Goal: Task Accomplishment & Management: Complete application form

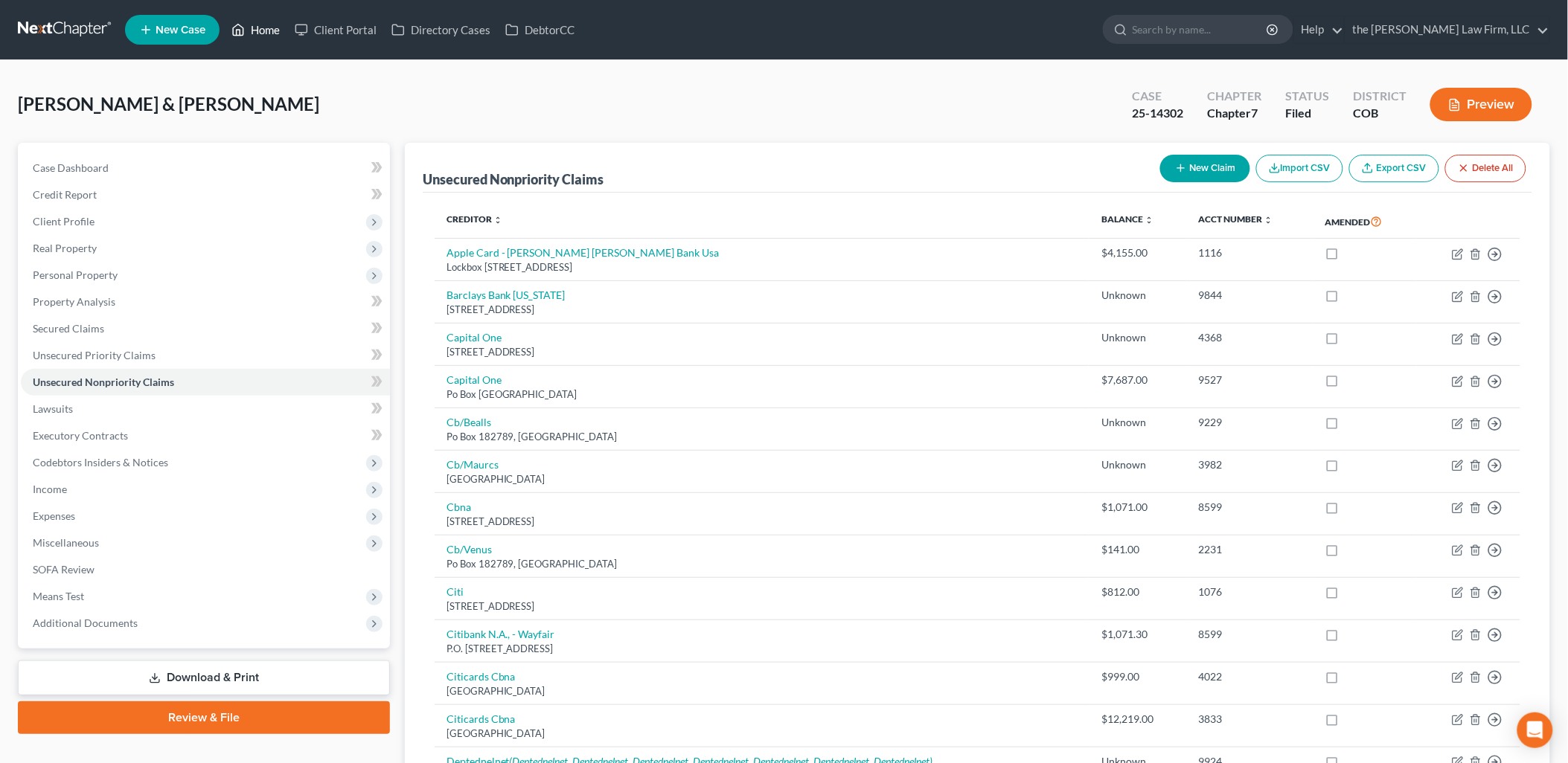
click at [240, 26] on icon at bounding box center [238, 30] width 14 height 18
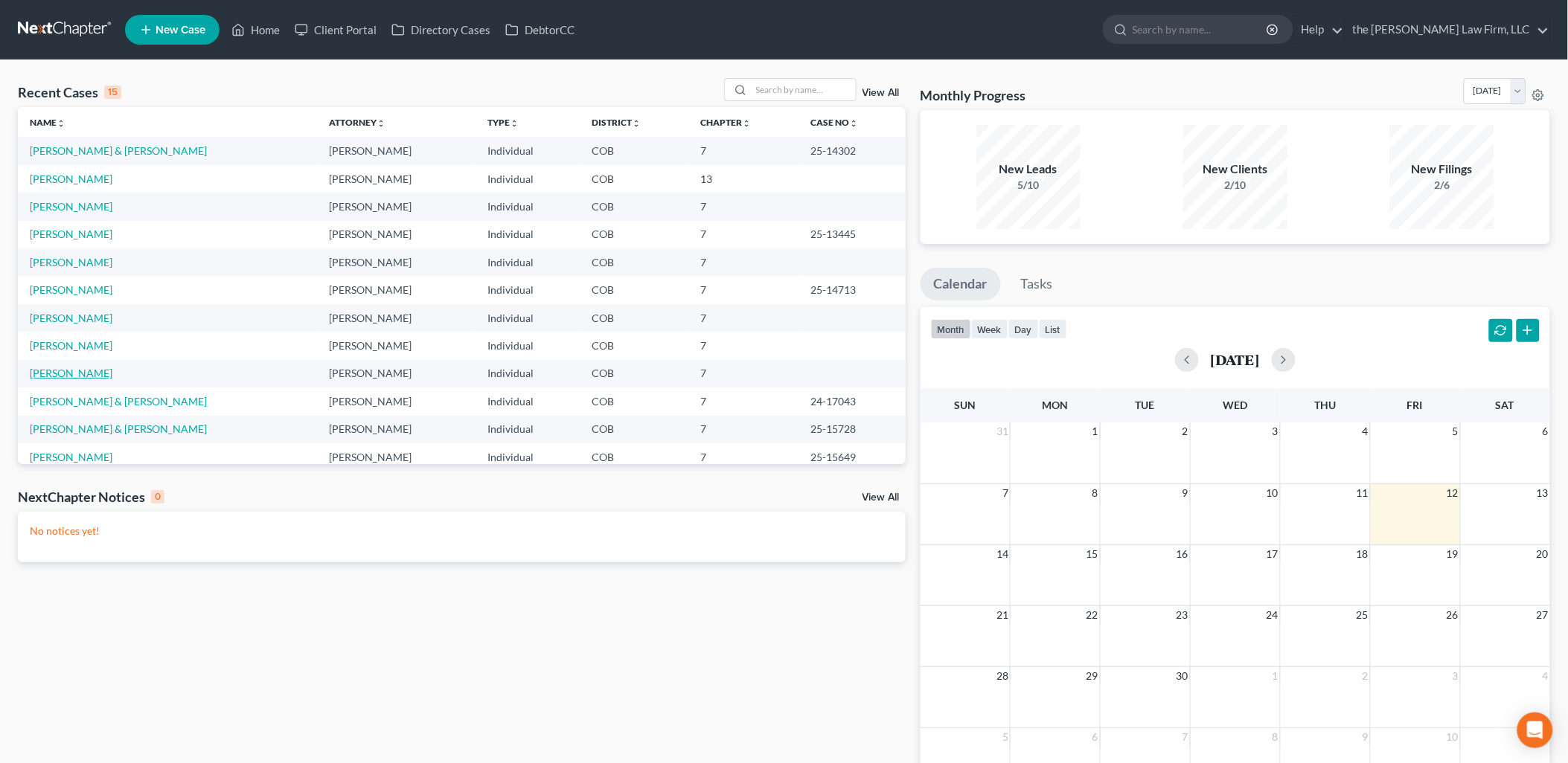
click at [97, 368] on link "[PERSON_NAME]" at bounding box center [71, 373] width 82 height 13
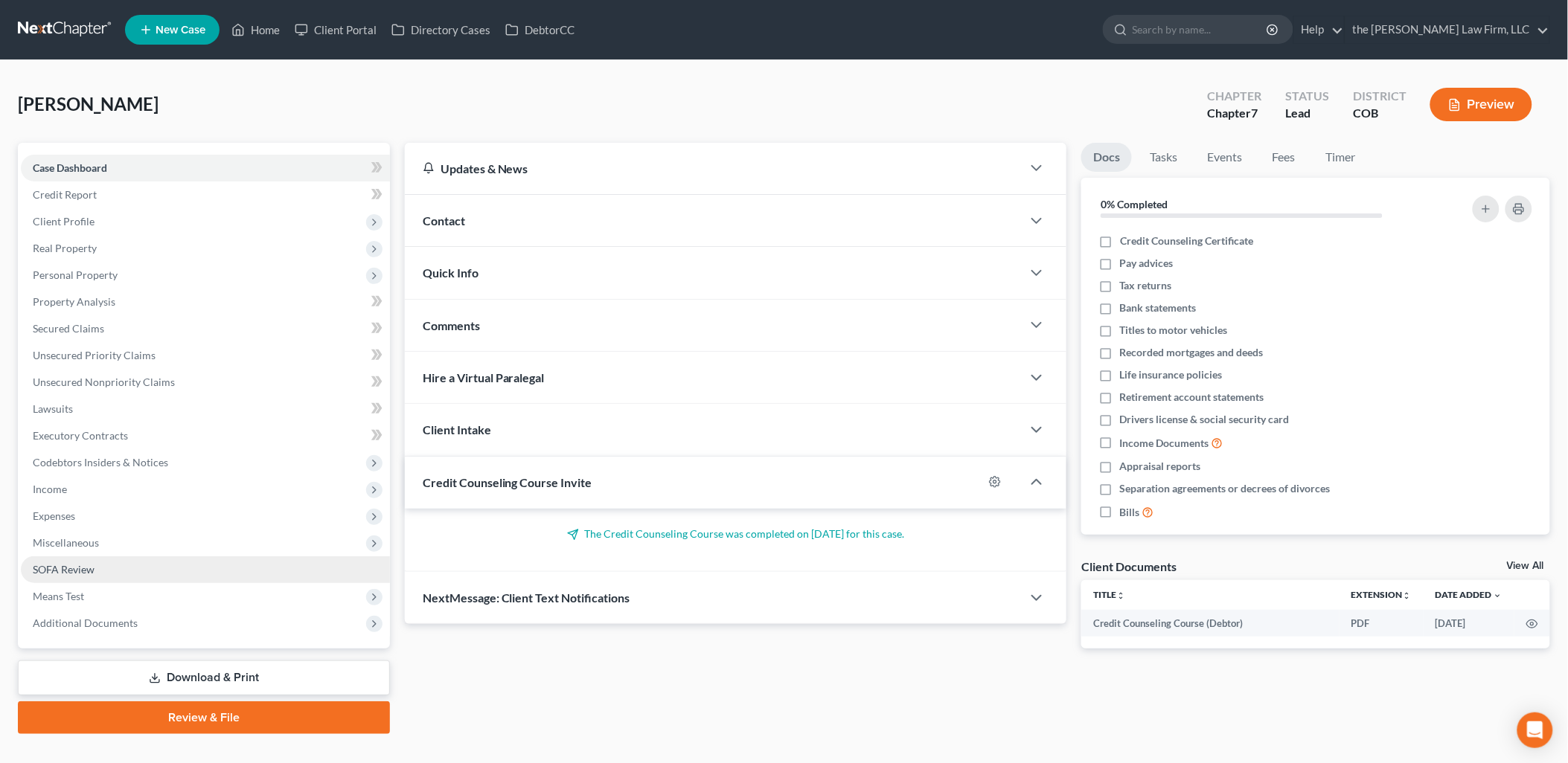
click at [67, 581] on link "SOFA Review" at bounding box center [206, 570] width 369 height 27
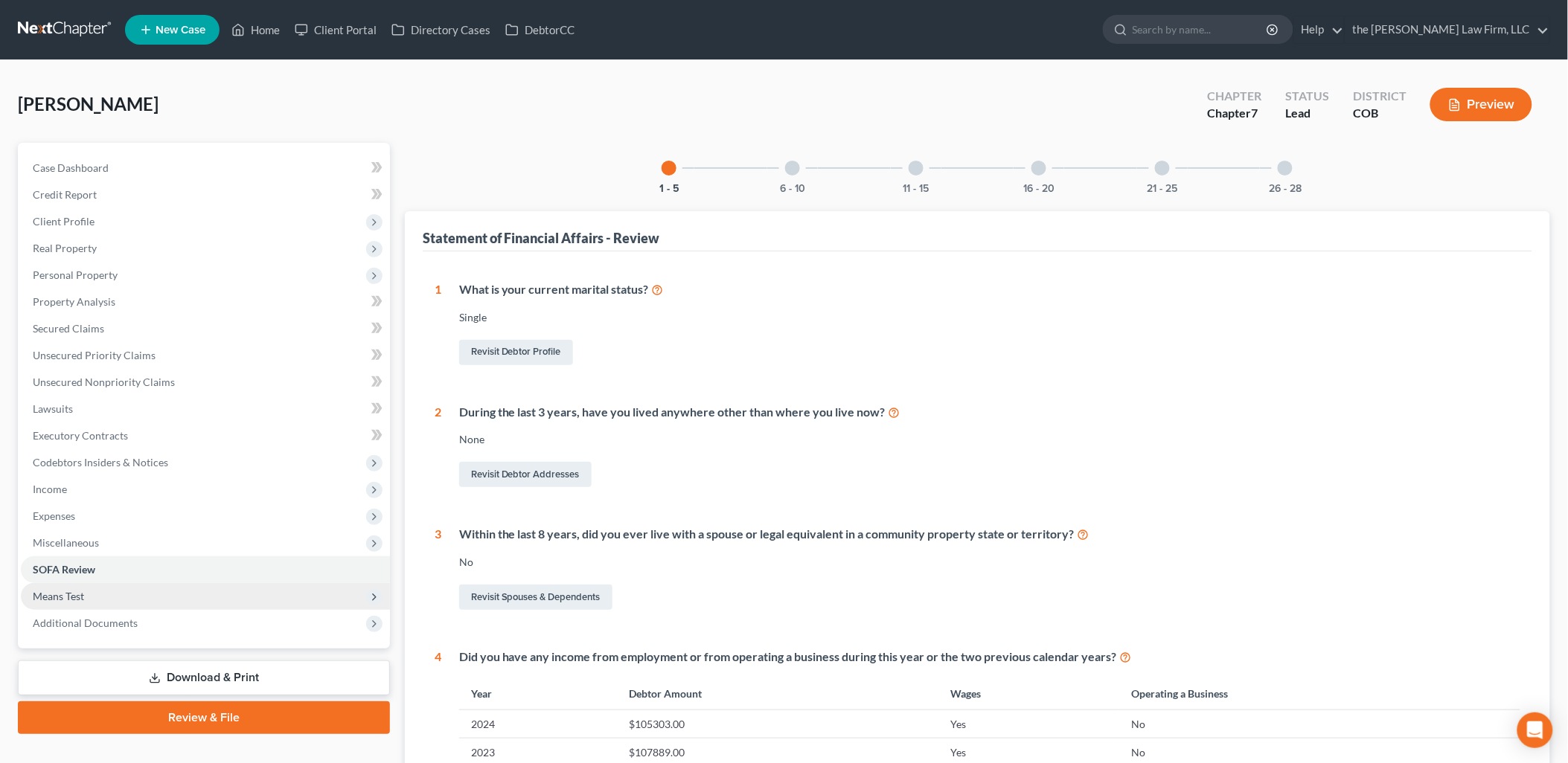
click at [63, 593] on span "Means Test" at bounding box center [58, 596] width 52 height 13
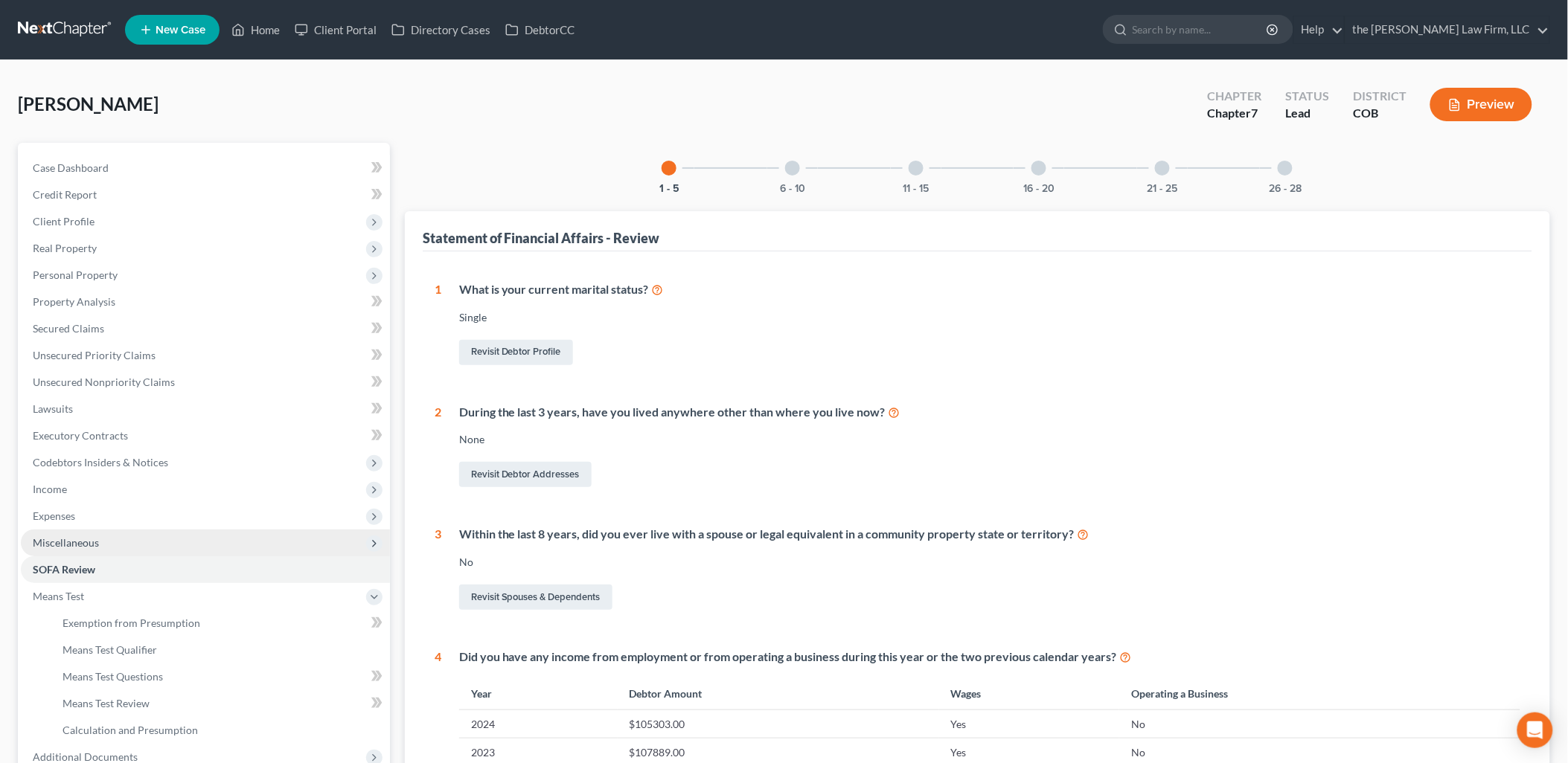
click at [62, 541] on span "Miscellaneous" at bounding box center [65, 543] width 66 height 13
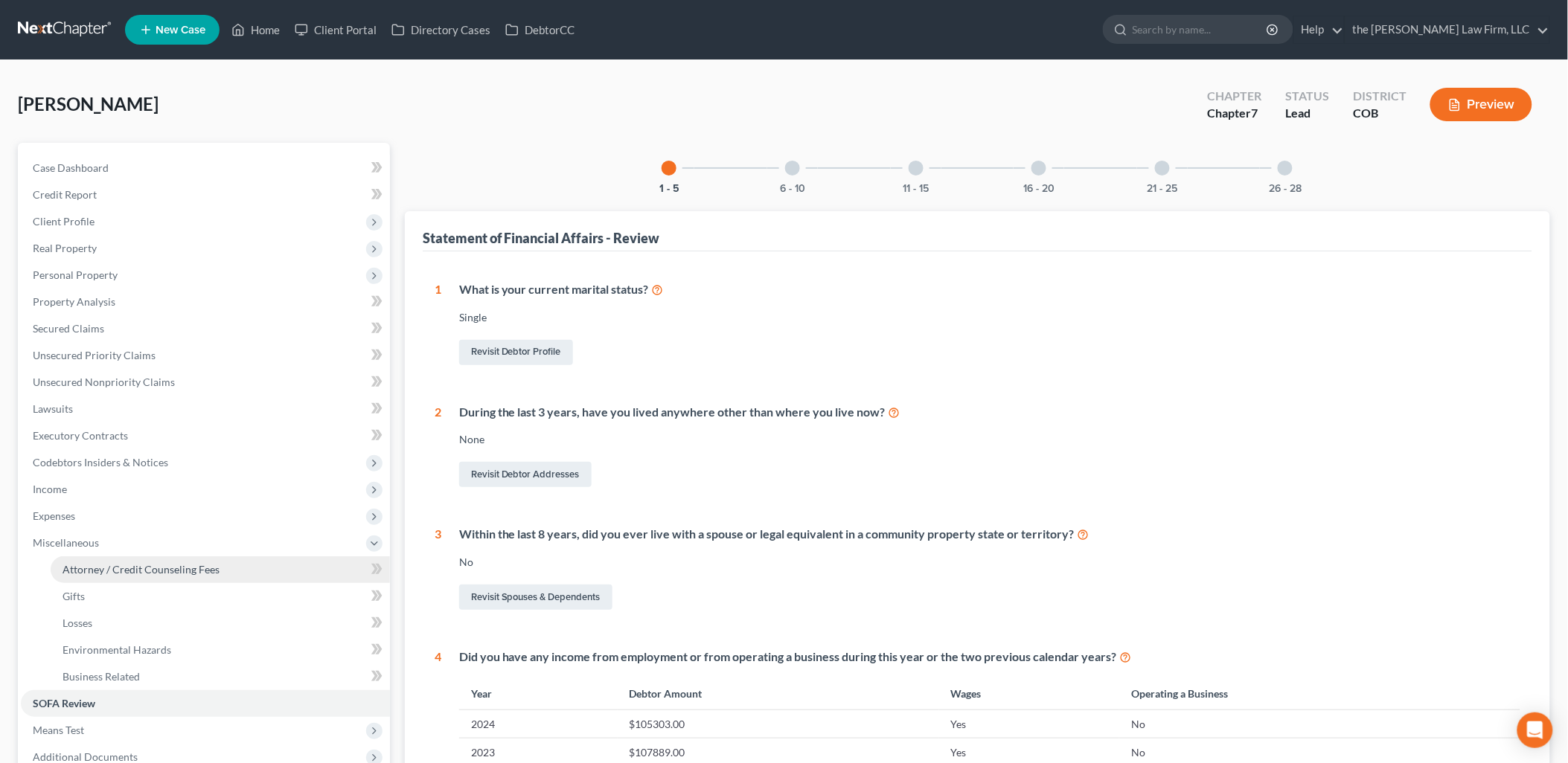
click at [102, 567] on span "Attorney / Credit Counseling Fees" at bounding box center [140, 569] width 157 height 13
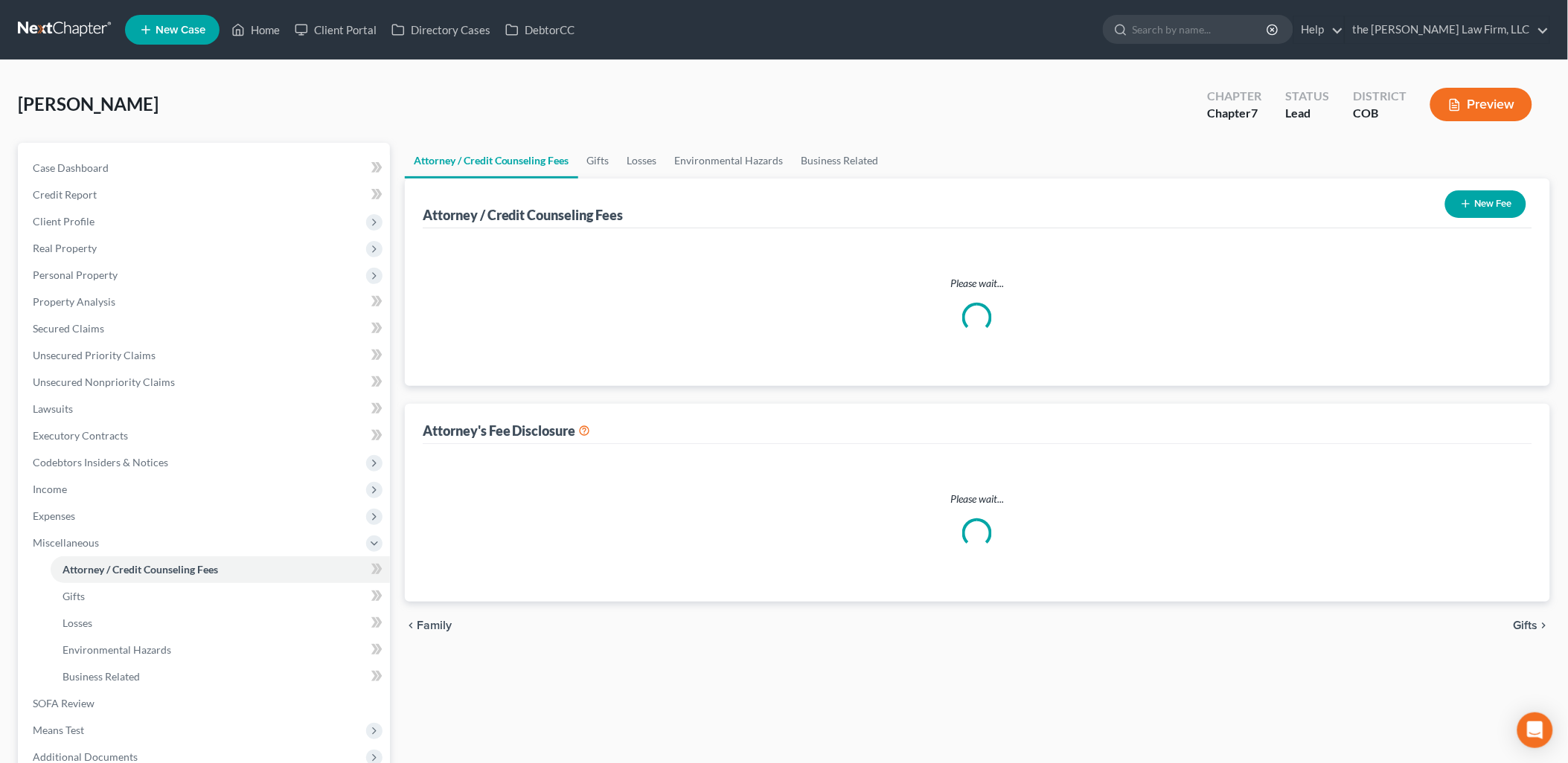
select select "0"
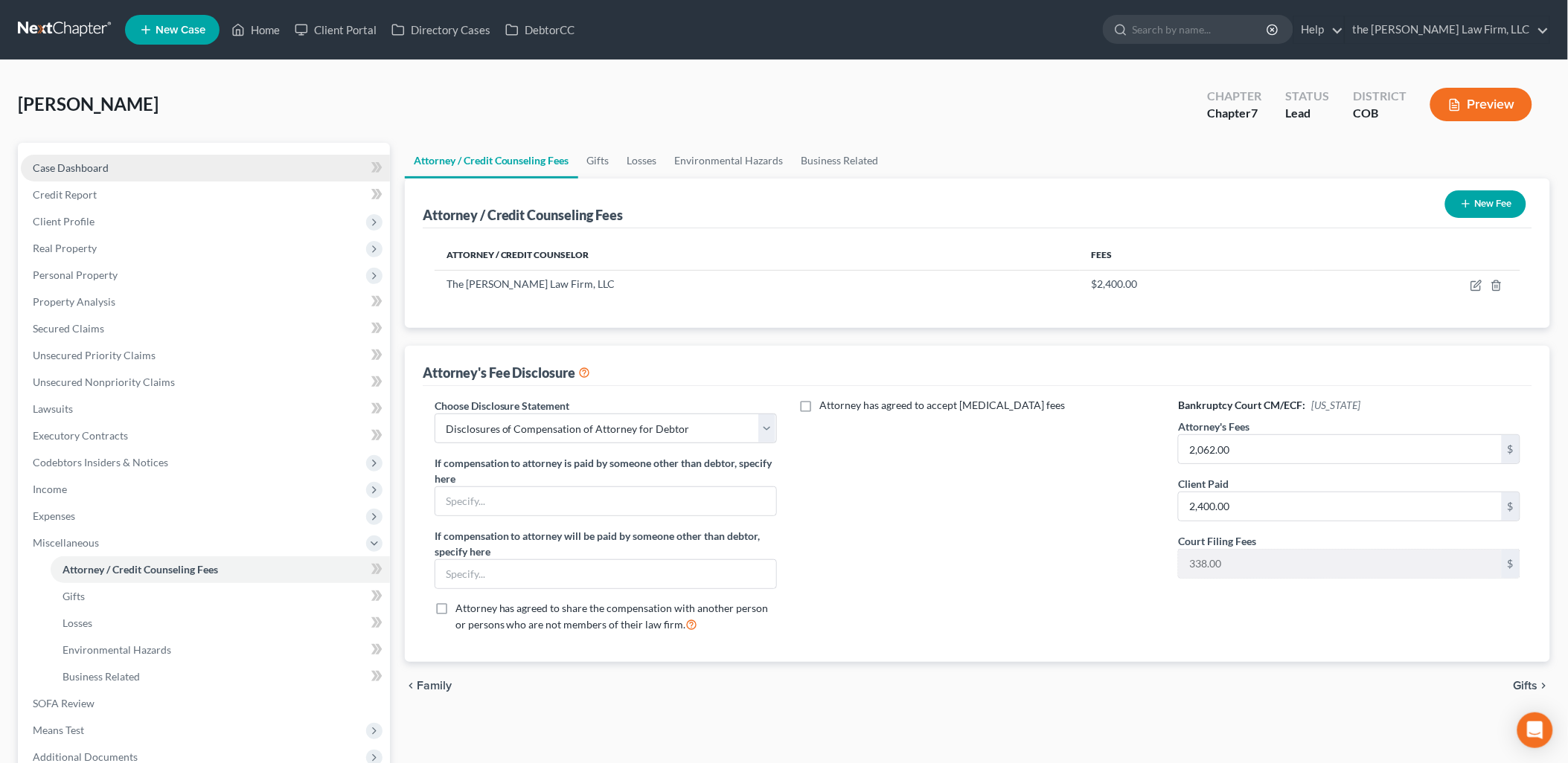
click at [105, 174] on link "Case Dashboard" at bounding box center [206, 168] width 369 height 27
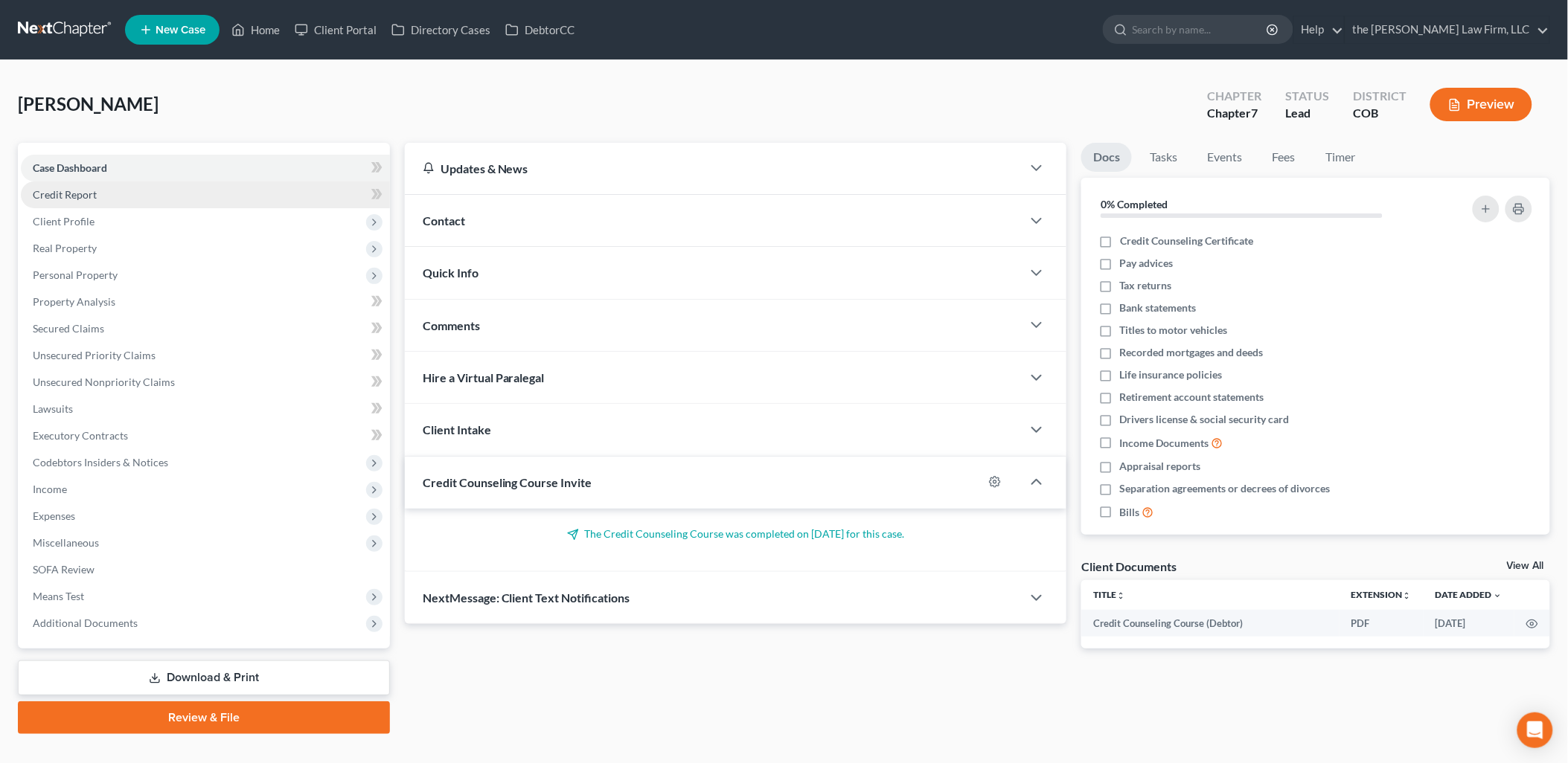
click at [110, 199] on link "Credit Report" at bounding box center [206, 196] width 369 height 27
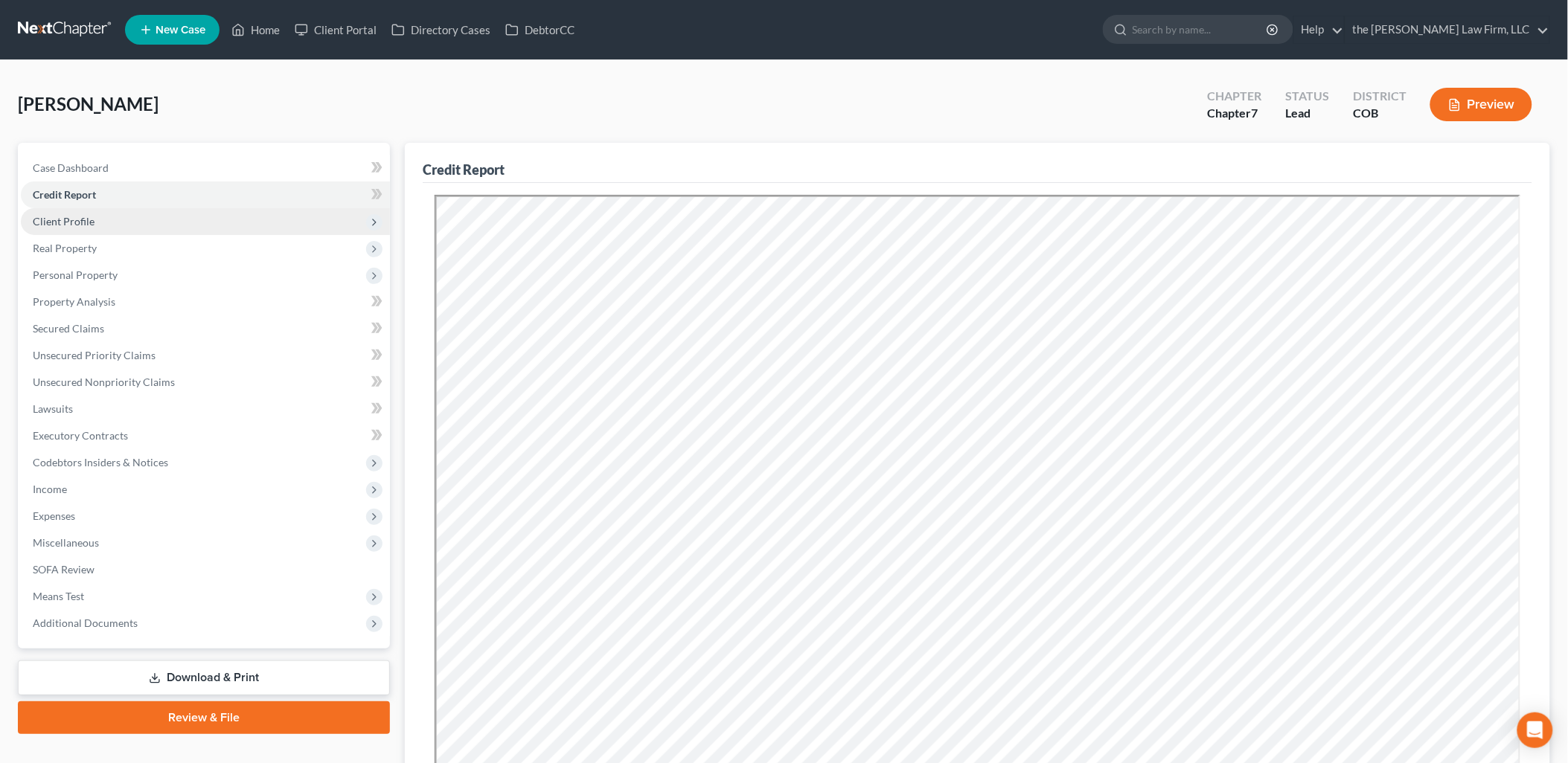
click at [109, 219] on span "Client Profile" at bounding box center [206, 222] width 369 height 27
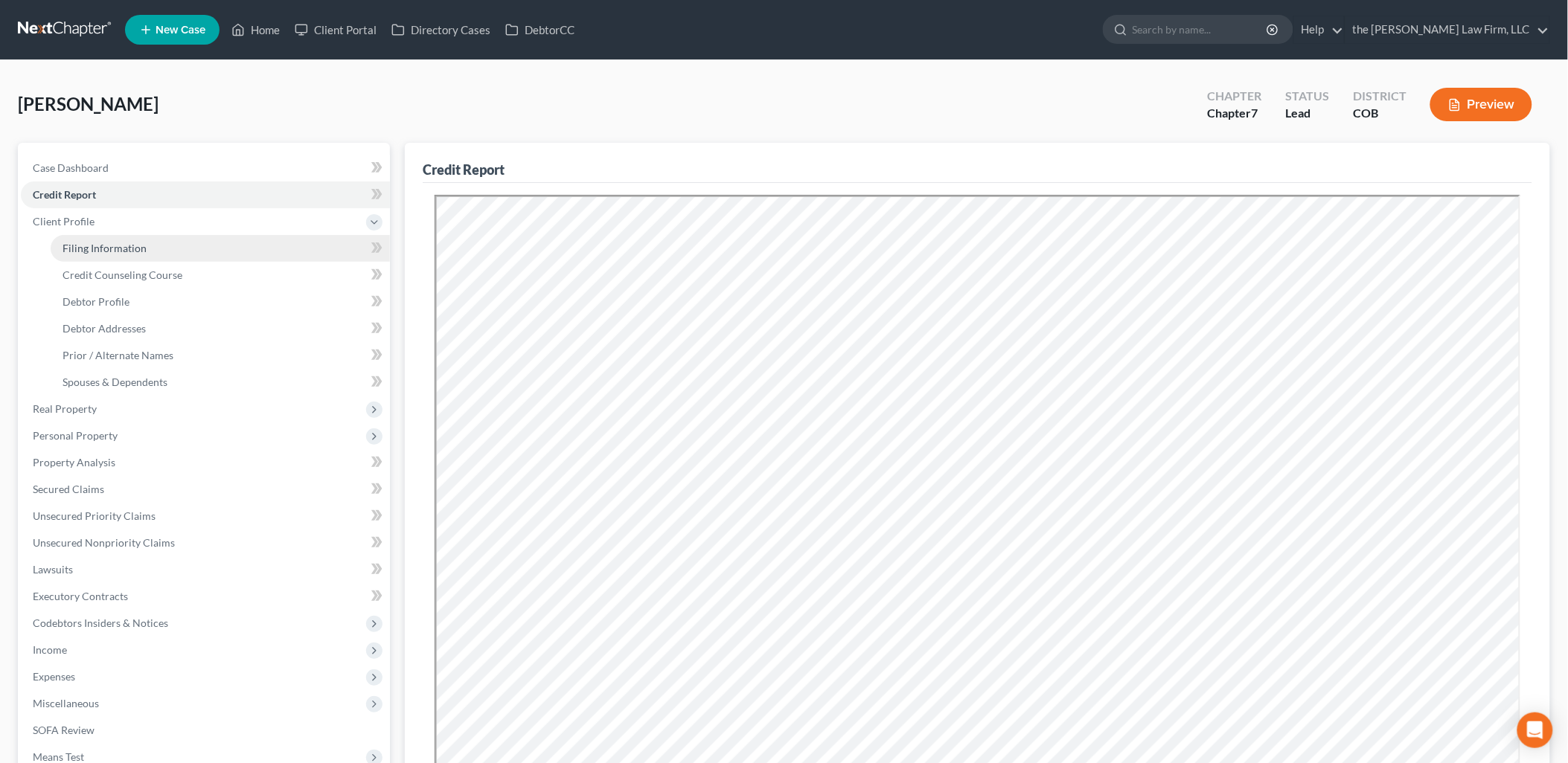
click at [177, 252] on link "Filing Information" at bounding box center [220, 249] width 339 height 27
select select "1"
select select "0"
select select "5"
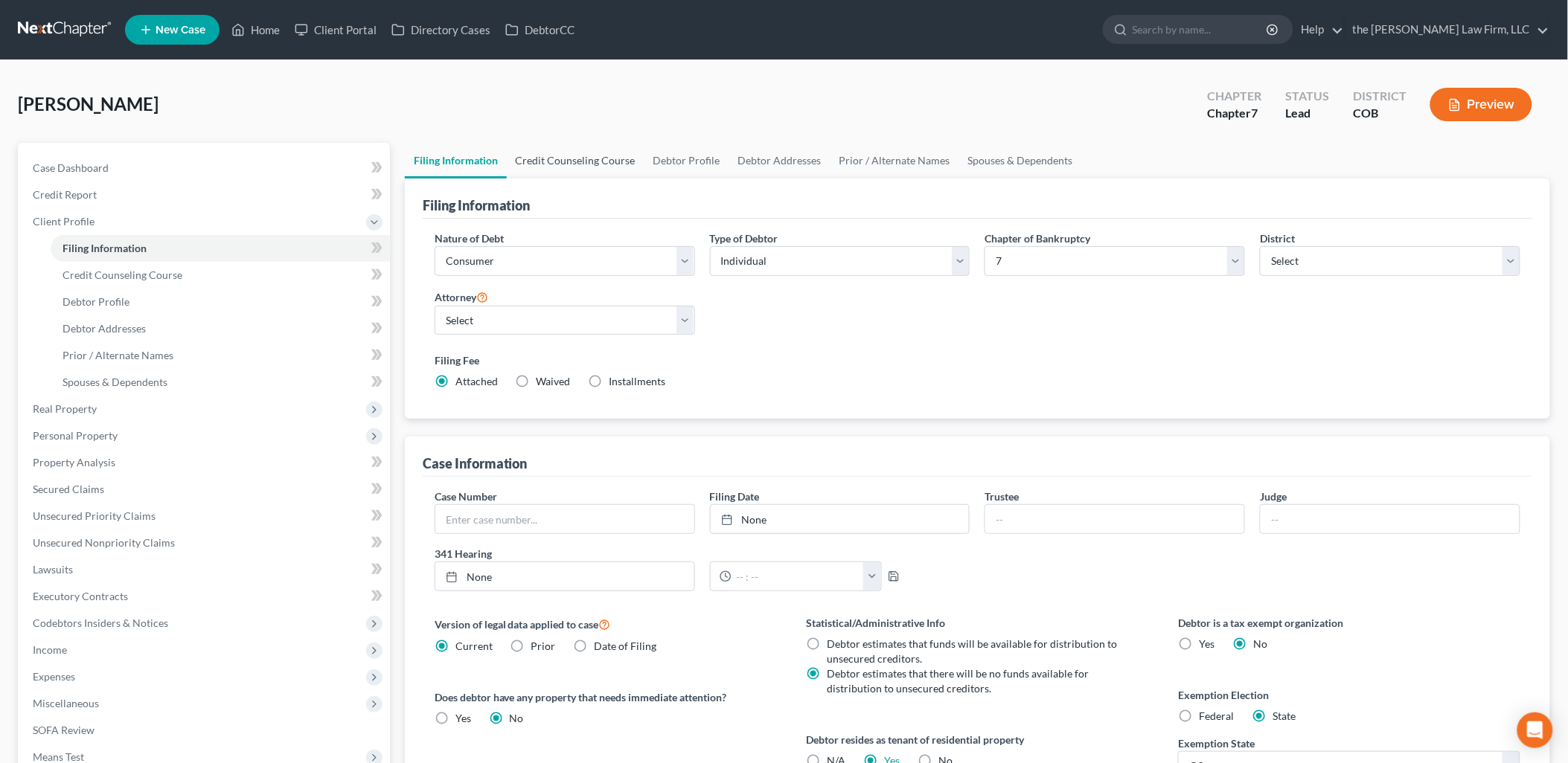
click at [563, 164] on link "Credit Counseling Course" at bounding box center [576, 160] width 138 height 35
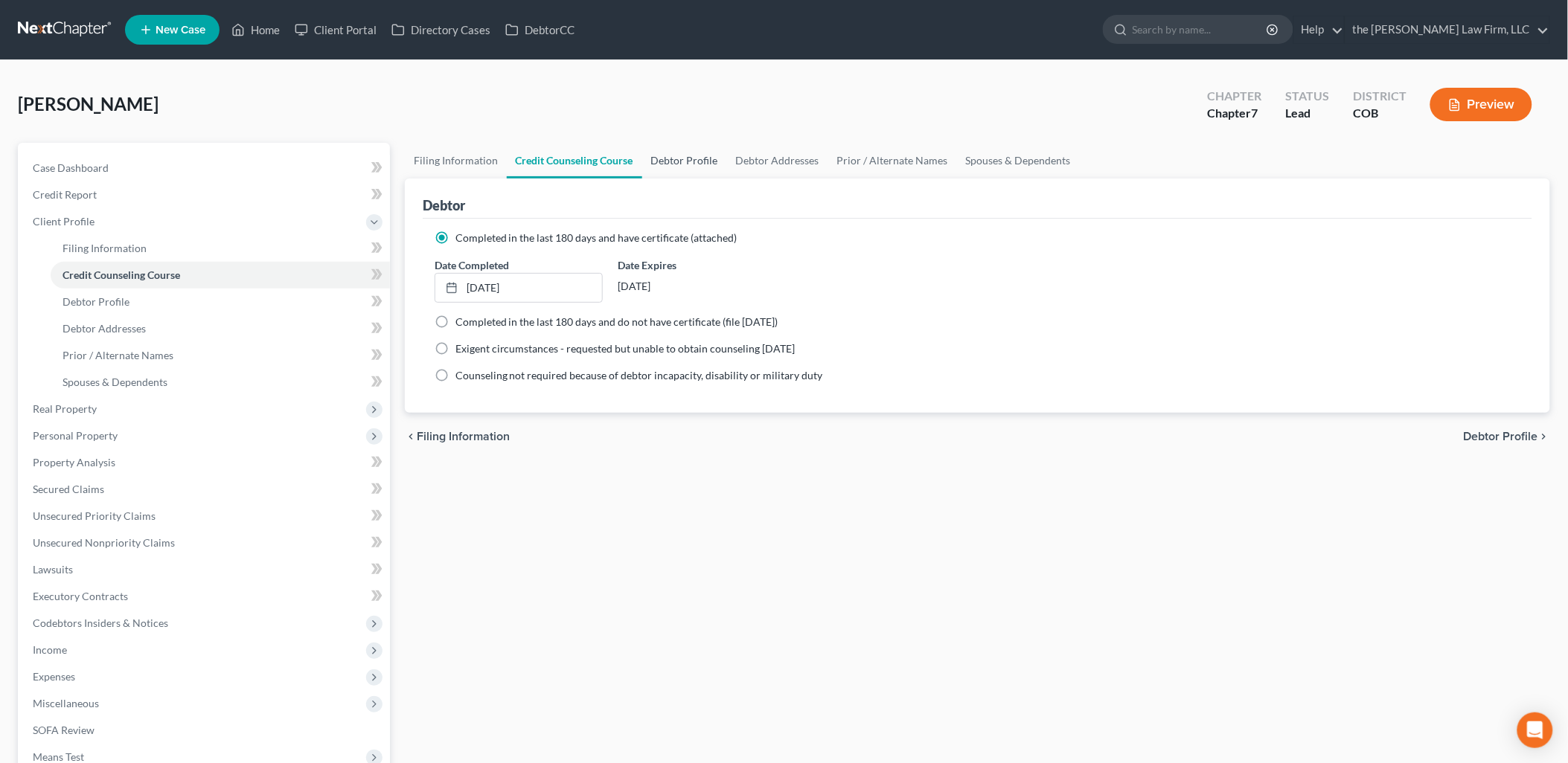
click at [697, 155] on link "Debtor Profile" at bounding box center [684, 160] width 85 height 35
select select "0"
select select "1"
